Goal: Navigation & Orientation: Find specific page/section

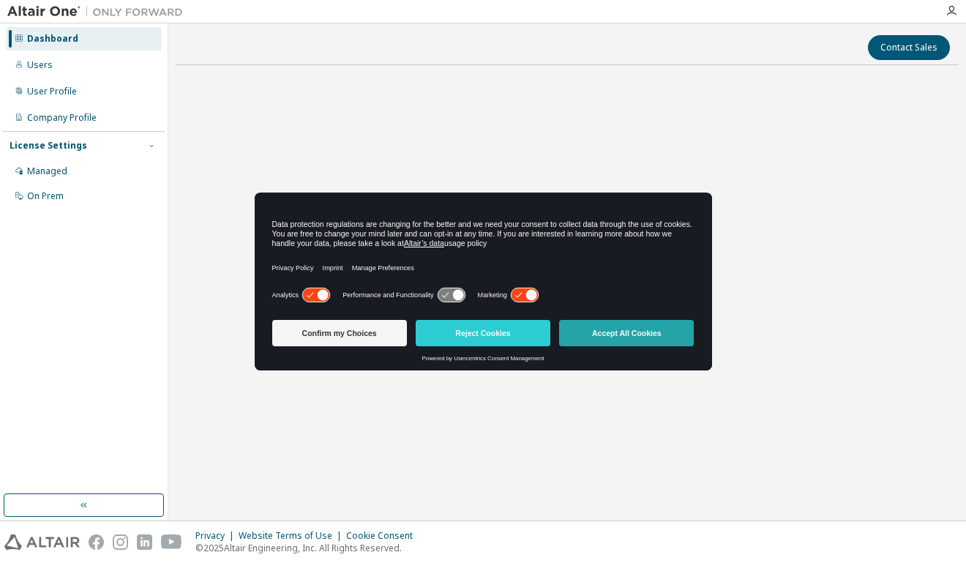
click at [615, 340] on button "Accept All Cookies" at bounding box center [626, 333] width 135 height 26
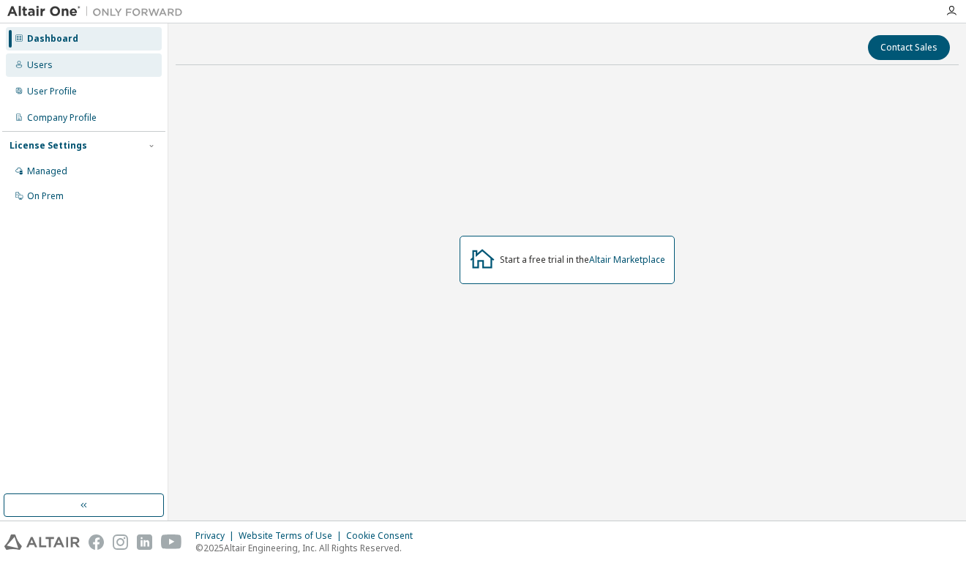
click at [42, 72] on div "Users" at bounding box center [84, 64] width 156 height 23
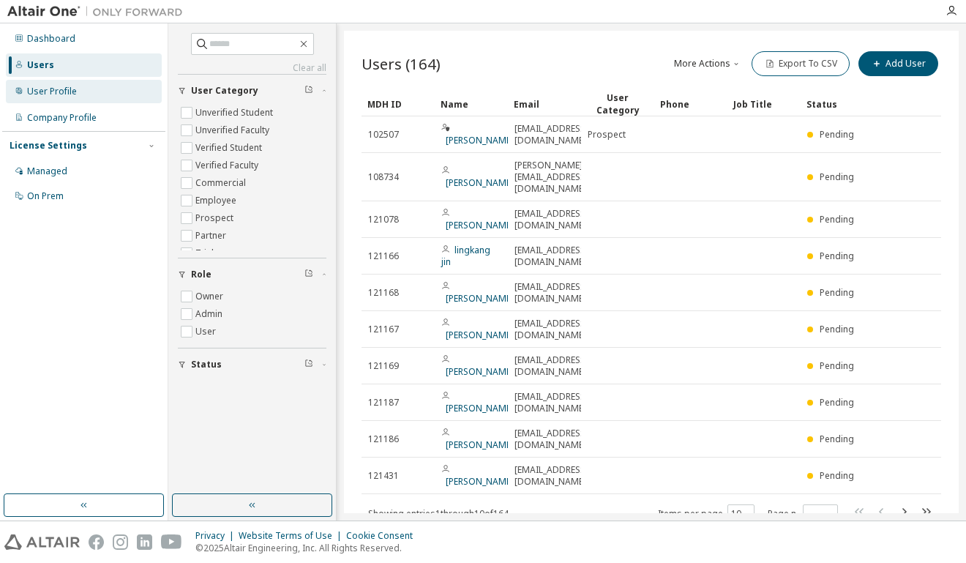
click at [47, 93] on div "User Profile" at bounding box center [52, 92] width 50 height 12
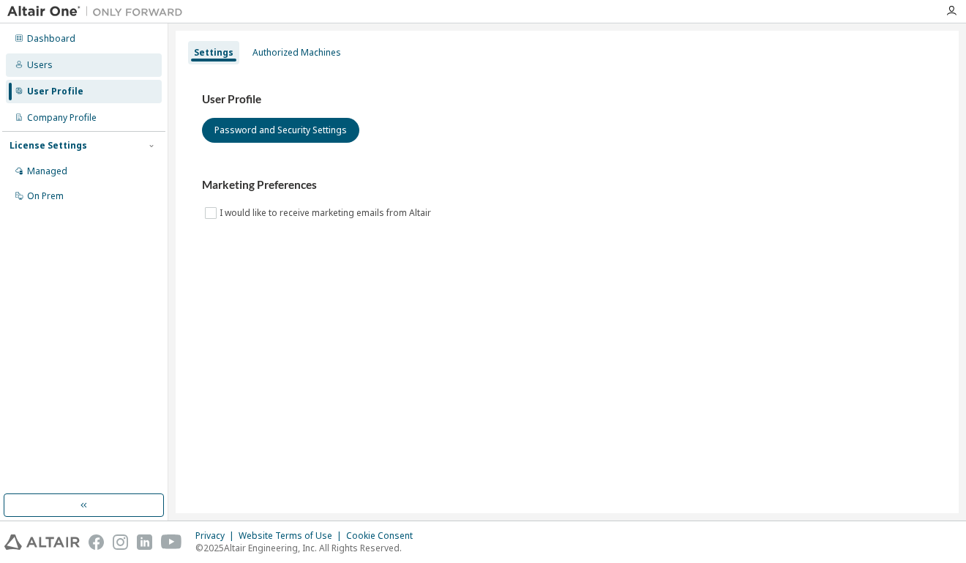
click at [53, 74] on div "Users" at bounding box center [84, 64] width 156 height 23
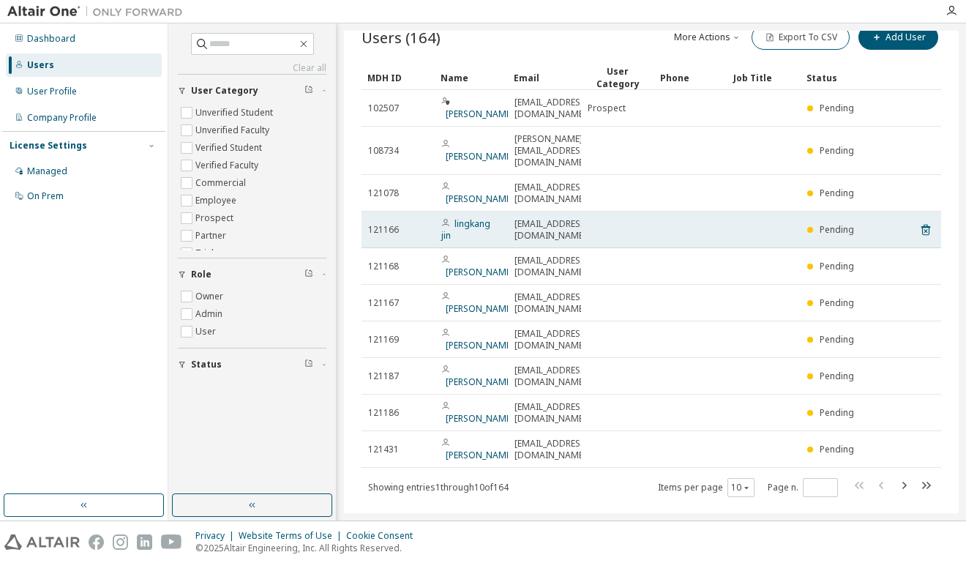
scroll to position [36, 0]
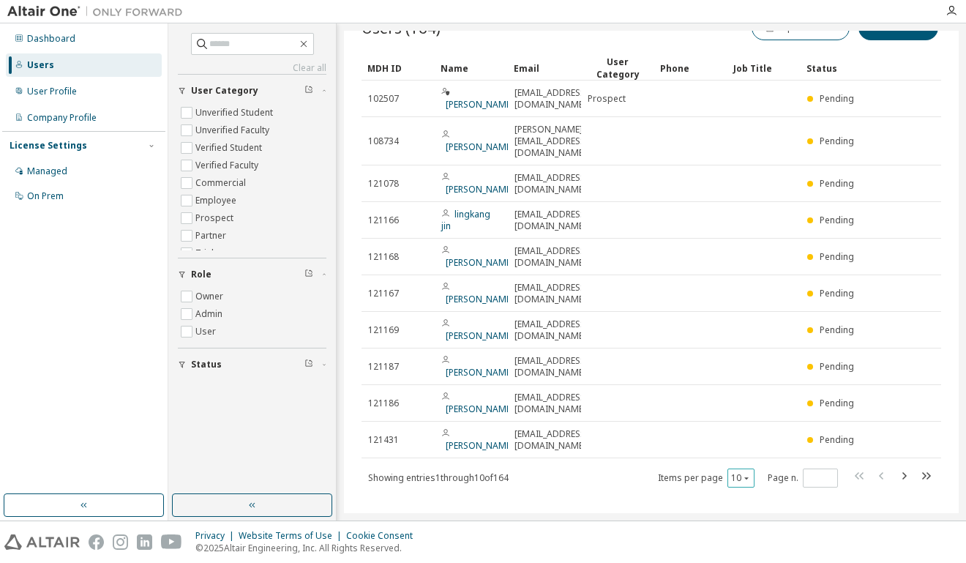
click at [731, 472] on button "10" at bounding box center [741, 478] width 20 height 12
click at [723, 437] on div "100" at bounding box center [729, 445] width 117 height 18
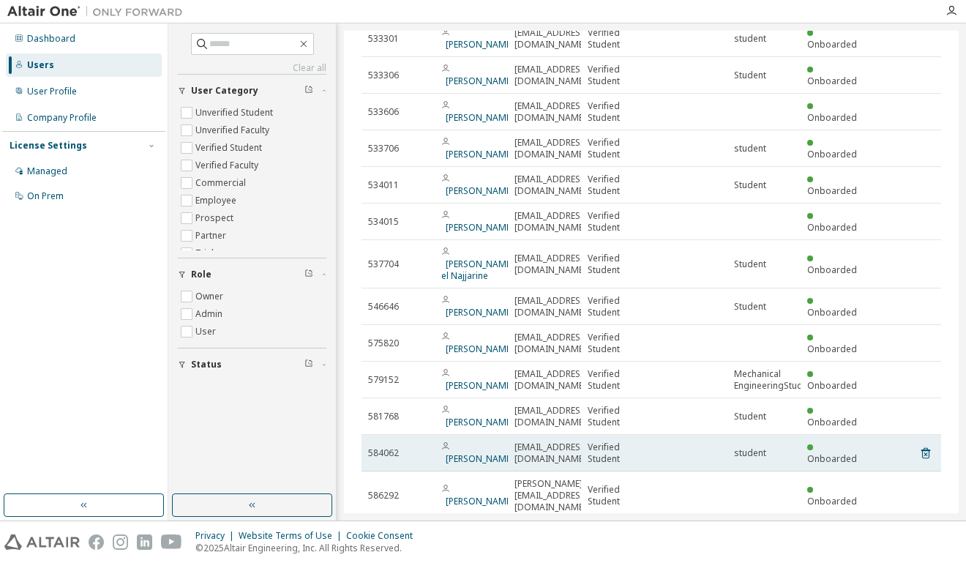
scroll to position [3313, 0]
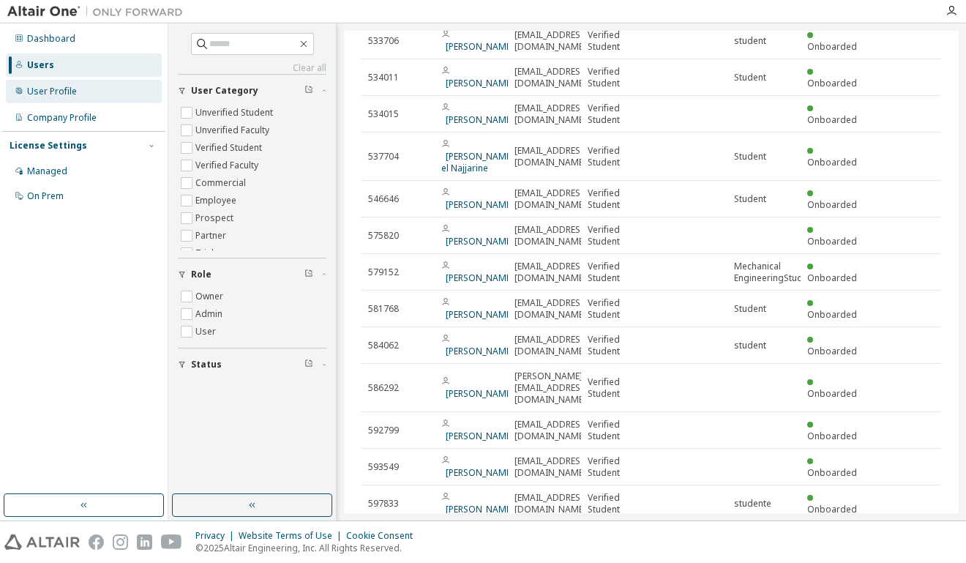
click at [44, 98] on div "User Profile" at bounding box center [84, 91] width 156 height 23
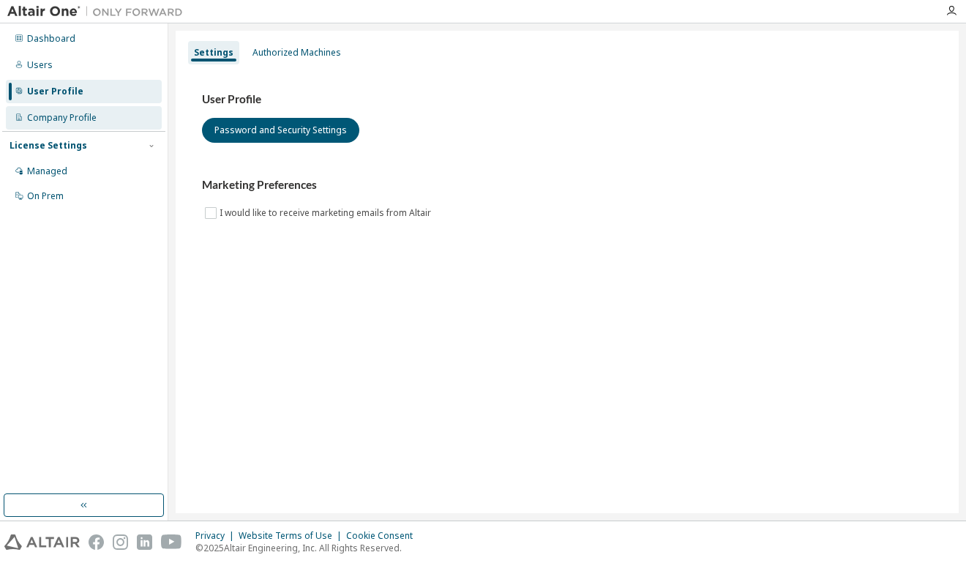
click at [45, 113] on div "Company Profile" at bounding box center [62, 118] width 70 height 12
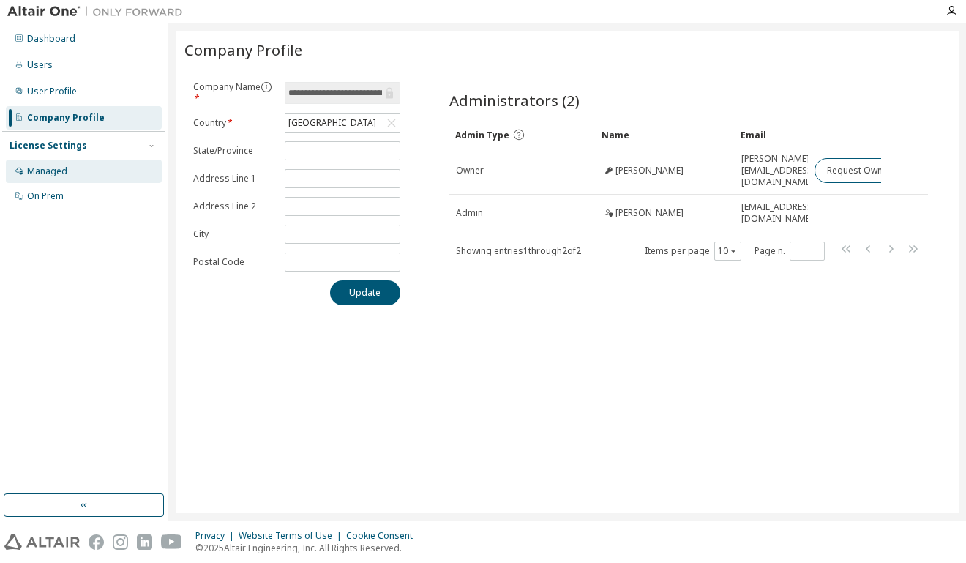
click at [47, 171] on div "Managed" at bounding box center [47, 171] width 40 height 12
